Goal: Check status: Check status

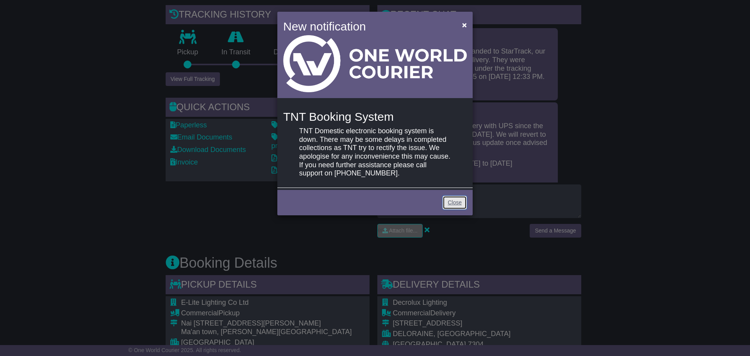
scroll to position [508, 0]
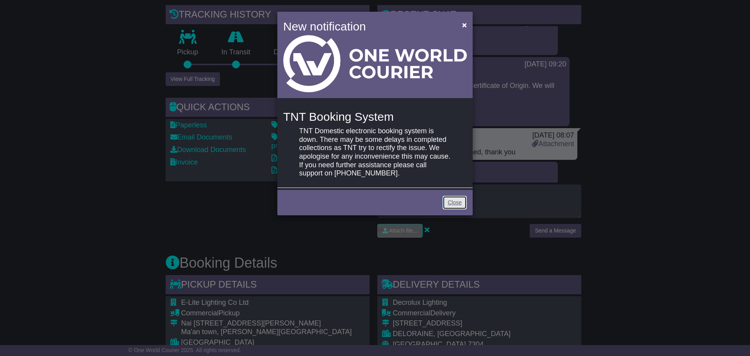
click at [454, 201] on link "Close" at bounding box center [455, 203] width 24 height 14
click at [458, 206] on link "Close" at bounding box center [455, 203] width 24 height 14
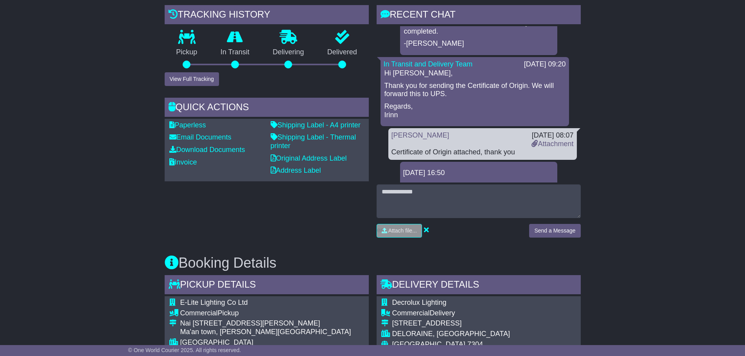
drag, startPoint x: 218, startPoint y: 218, endPoint x: 384, endPoint y: 240, distance: 168.0
click at [236, 220] on div "Tracking history Pickup In Transit Problem Unknown Delivering Delivered View Fu…" at bounding box center [267, 124] width 212 height 238
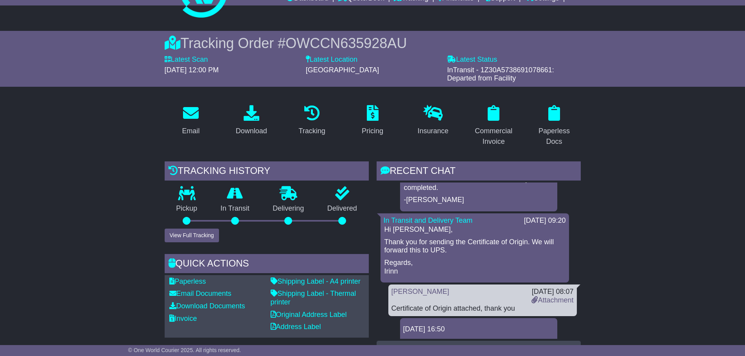
scroll to position [0, 0]
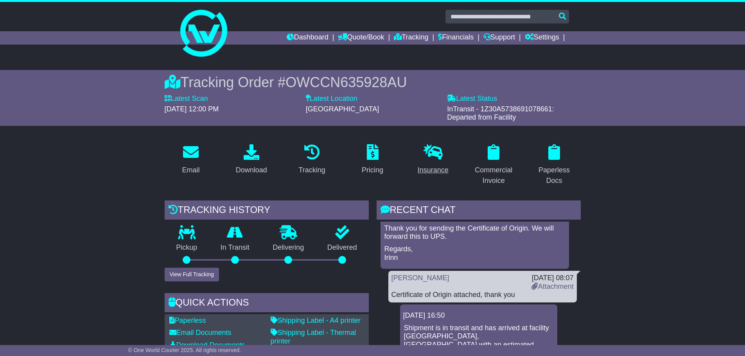
scroll to position [547, 0]
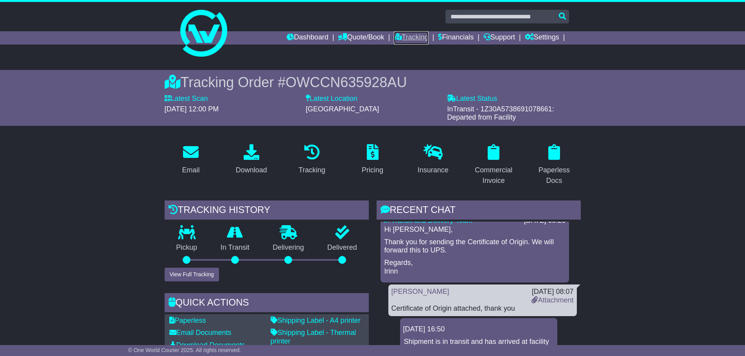
click at [406, 36] on link "Tracking" at bounding box center [411, 37] width 34 height 13
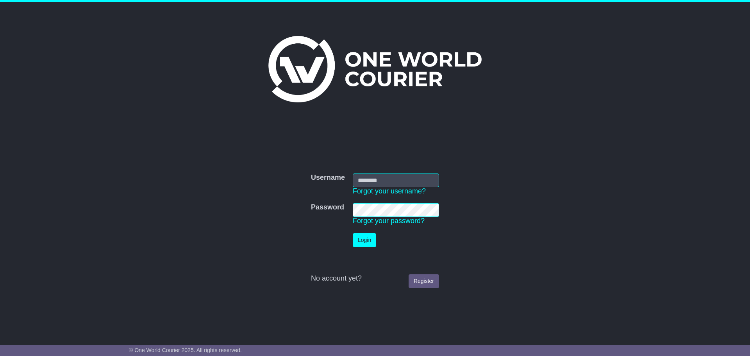
type input "**********"
click at [367, 242] on button "Login" at bounding box center [364, 240] width 23 height 14
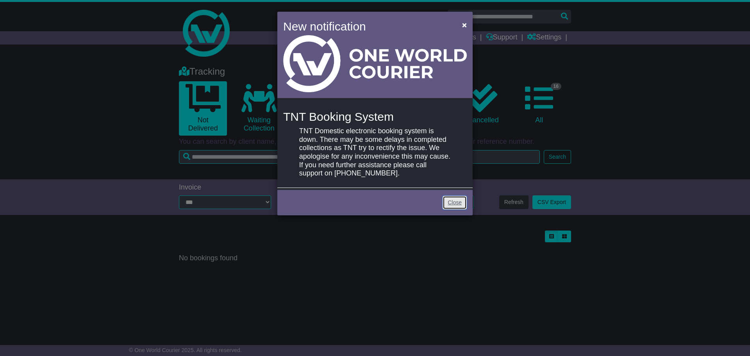
click at [453, 202] on link "Close" at bounding box center [455, 203] width 24 height 14
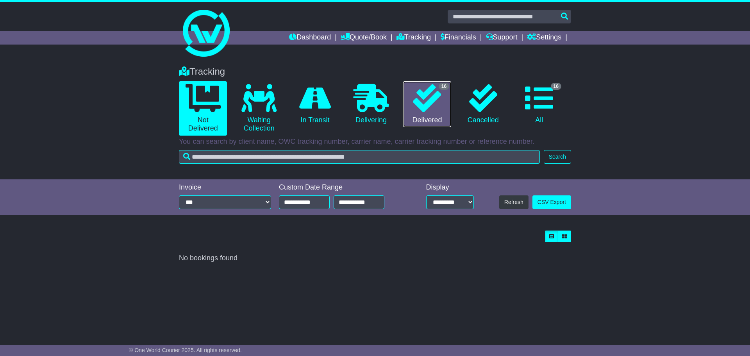
click at [428, 110] on icon at bounding box center [427, 98] width 28 height 28
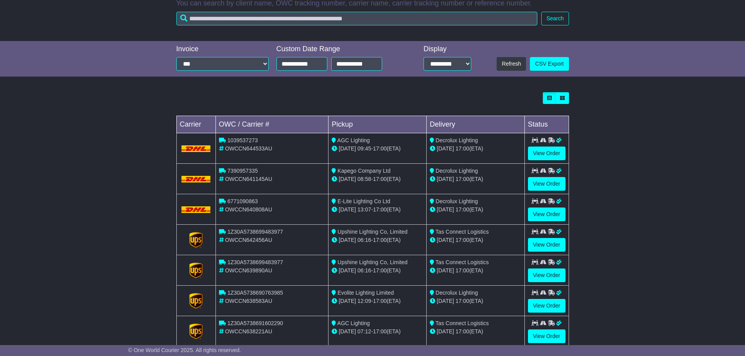
scroll to position [156, 0]
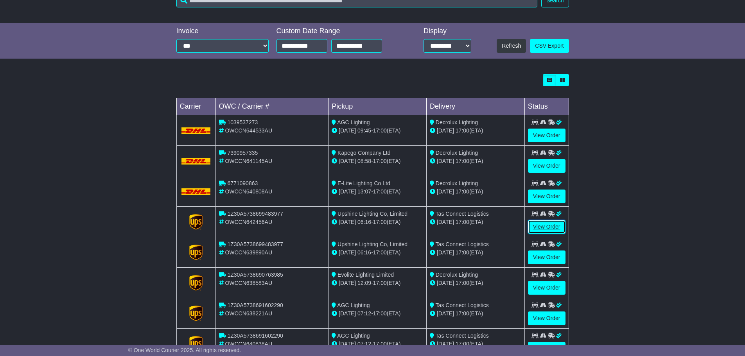
click at [544, 225] on link "View Order" at bounding box center [547, 227] width 38 height 14
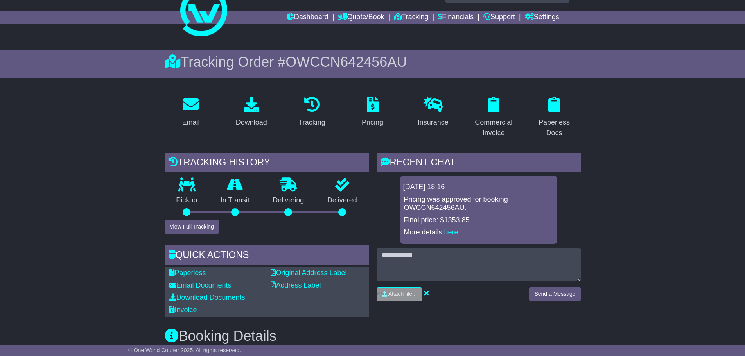
scroll to position [19, 0]
